Goal: Transaction & Acquisition: Purchase product/service

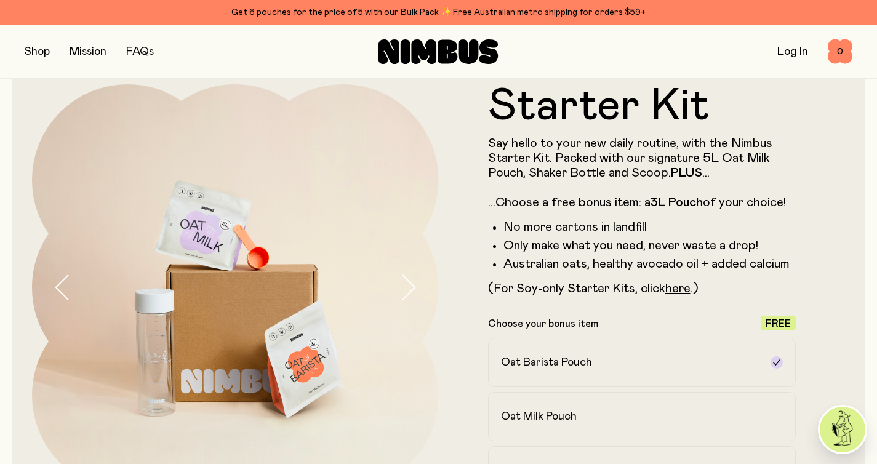
scroll to position [29, 0]
click at [496, 169] on p "Say hello to your new daily routine, with the Nimbus Starter Kit. Packed with o…" at bounding box center [642, 173] width 308 height 74
click at [677, 290] on link "here" at bounding box center [677, 288] width 25 height 12
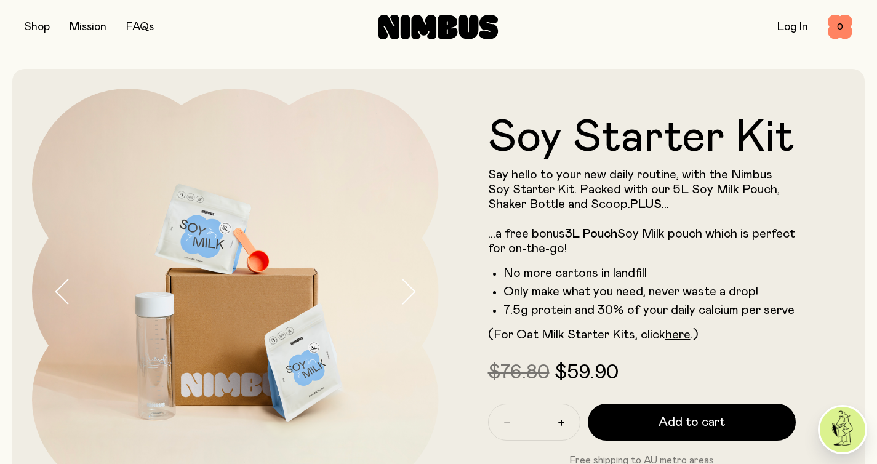
scroll to position [8, 0]
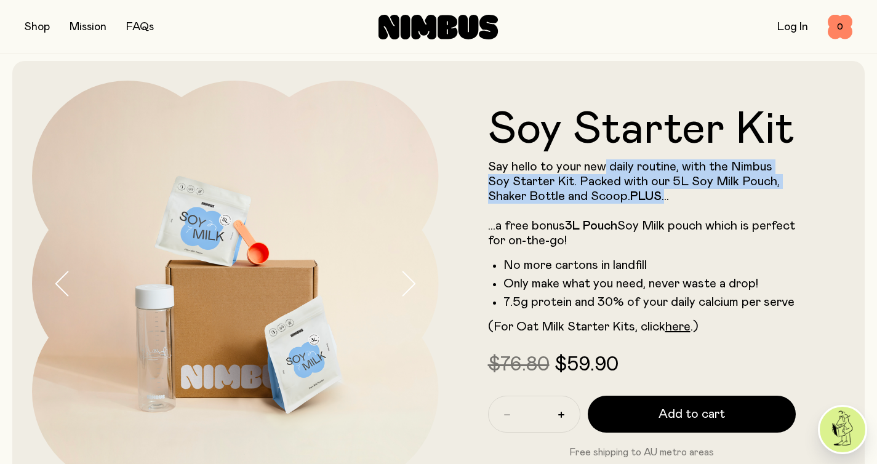
drag, startPoint x: 604, startPoint y: 165, endPoint x: 639, endPoint y: 210, distance: 57.0
click at [638, 210] on p "Say hello to your new daily routine, with the Nimbus Soy Starter Kit. Packed wi…" at bounding box center [642, 203] width 308 height 89
click at [639, 210] on p "Say hello to your new daily routine, with the Nimbus Soy Starter Kit. Packed wi…" at bounding box center [642, 203] width 308 height 89
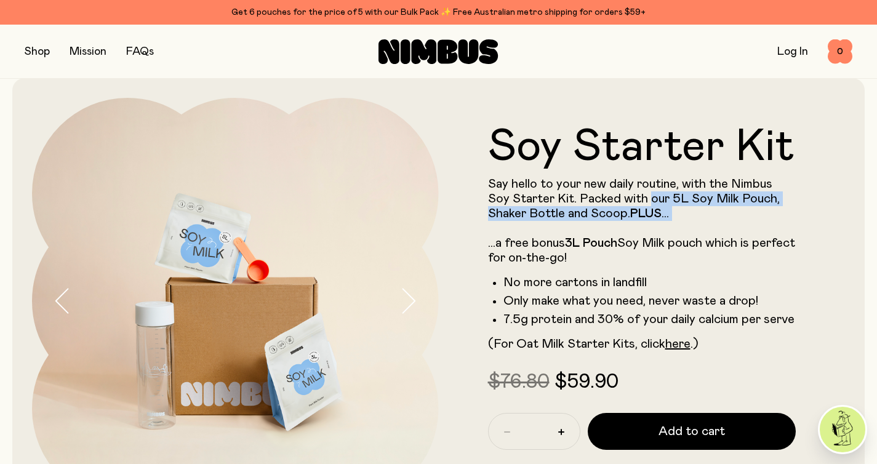
drag, startPoint x: 639, startPoint y: 210, endPoint x: 629, endPoint y: 193, distance: 20.1
click at [629, 193] on p "Say hello to your new daily routine, with the Nimbus Soy Starter Kit. Packed wi…" at bounding box center [642, 221] width 308 height 89
drag, startPoint x: 634, startPoint y: 205, endPoint x: 650, endPoint y: 228, distance: 28.2
click at [650, 228] on p "Say hello to your new daily routine, with the Nimbus Soy Starter Kit. Packed wi…" at bounding box center [642, 221] width 308 height 89
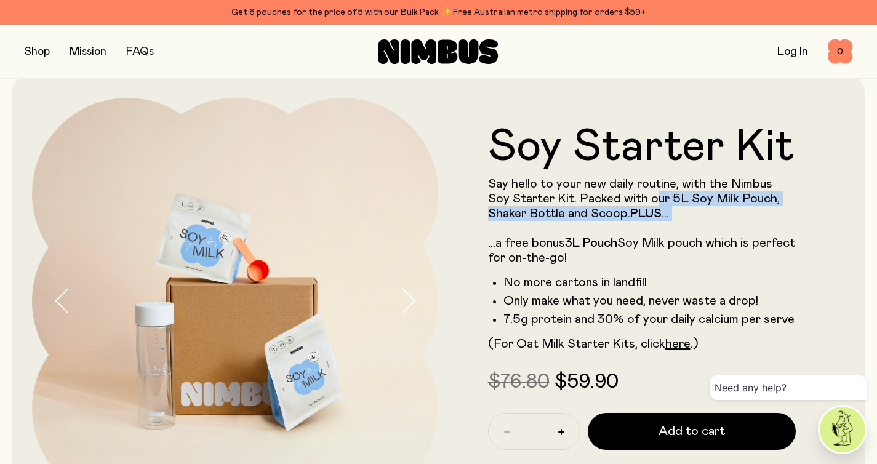
click at [650, 228] on p "Say hello to your new daily routine, with the Nimbus Soy Starter Kit. Packed wi…" at bounding box center [642, 221] width 308 height 89
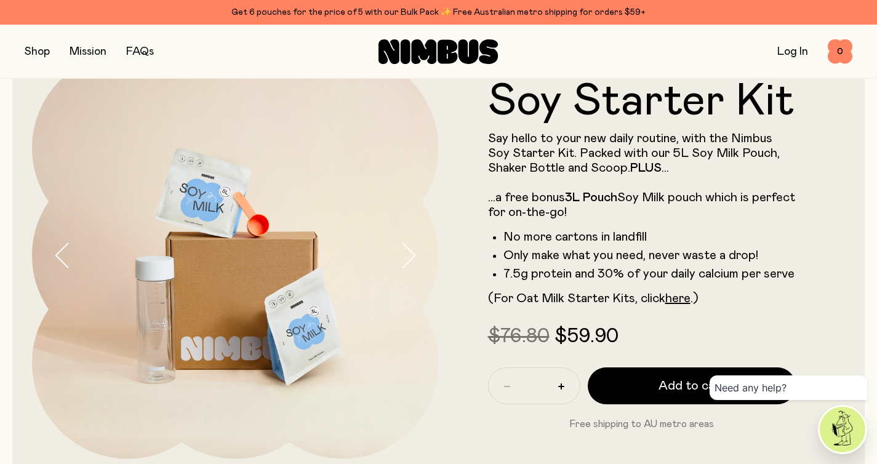
scroll to position [66, 0]
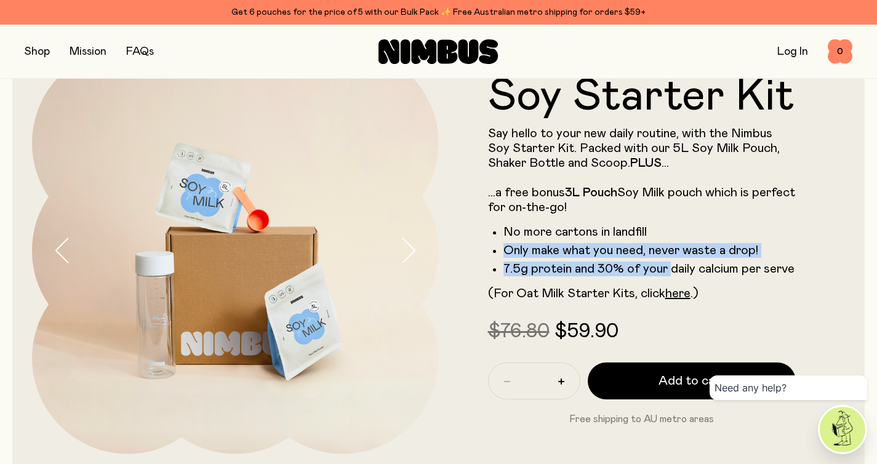
drag, startPoint x: 650, startPoint y: 228, endPoint x: 669, endPoint y: 266, distance: 43.2
click at [667, 265] on ul "No more cartons in landfill Only make what you need, never waste a drop! 7.5g p…" at bounding box center [642, 251] width 308 height 52
click at [669, 266] on li "7.5g protein and 30% of your daily calcium per serve" at bounding box center [649, 268] width 293 height 15
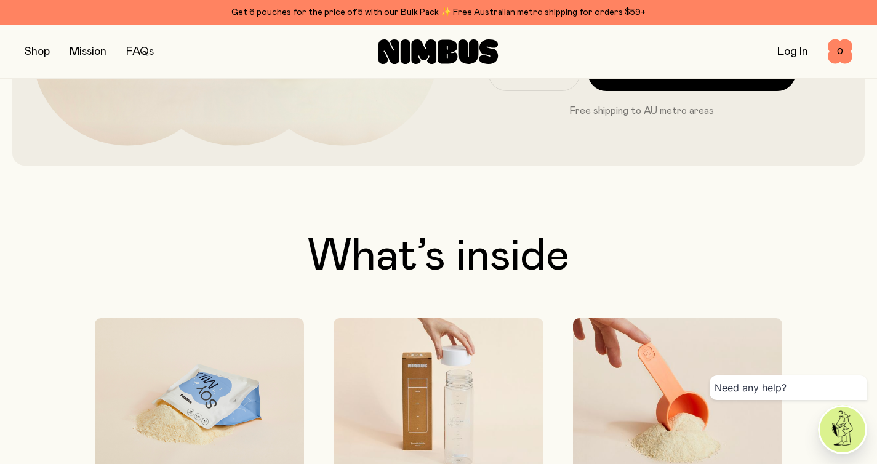
scroll to position [381, 0]
